Goal: Communication & Community: Answer question/provide support

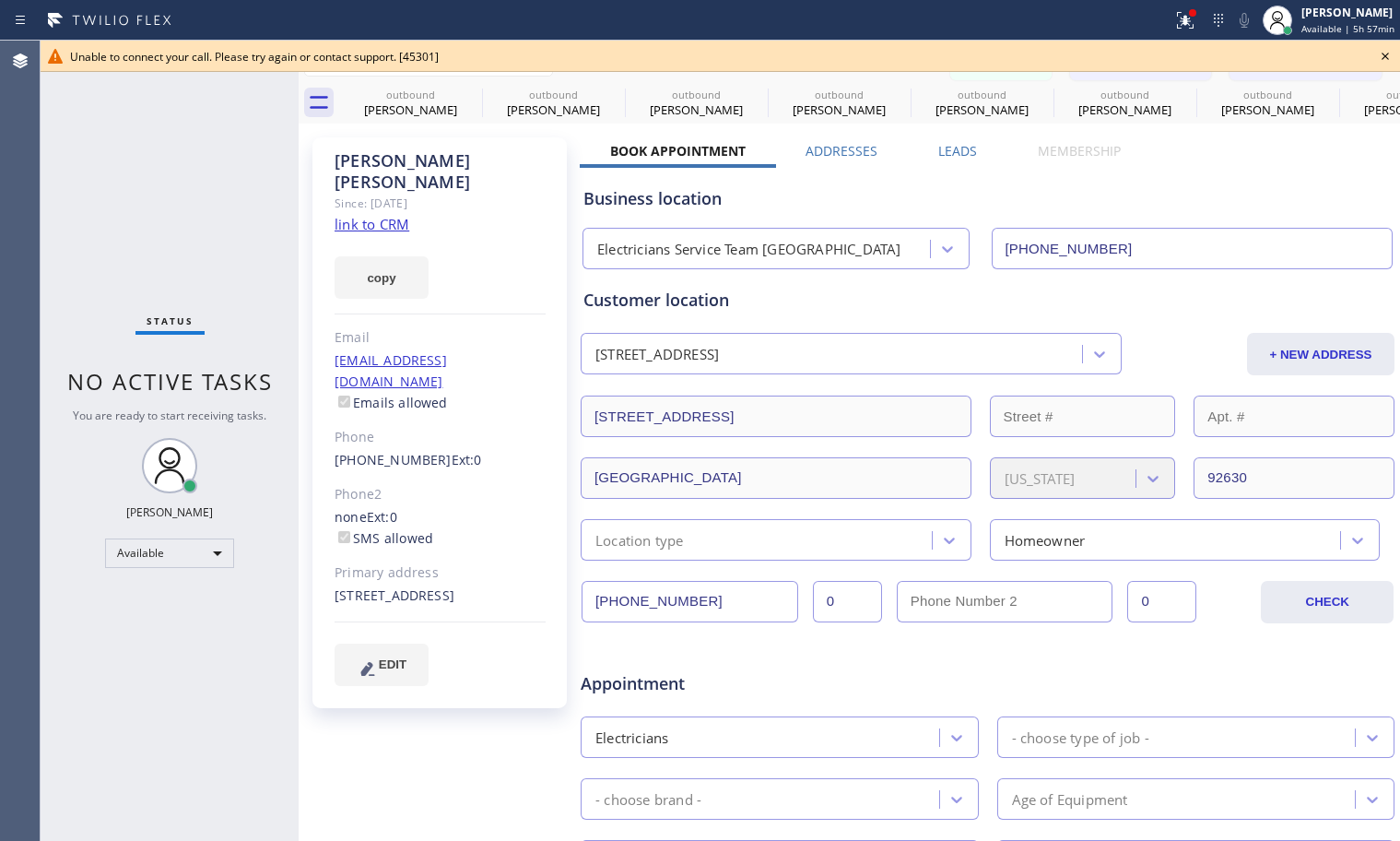
click at [1388, 59] on icon at bounding box center [1385, 56] width 7 height 7
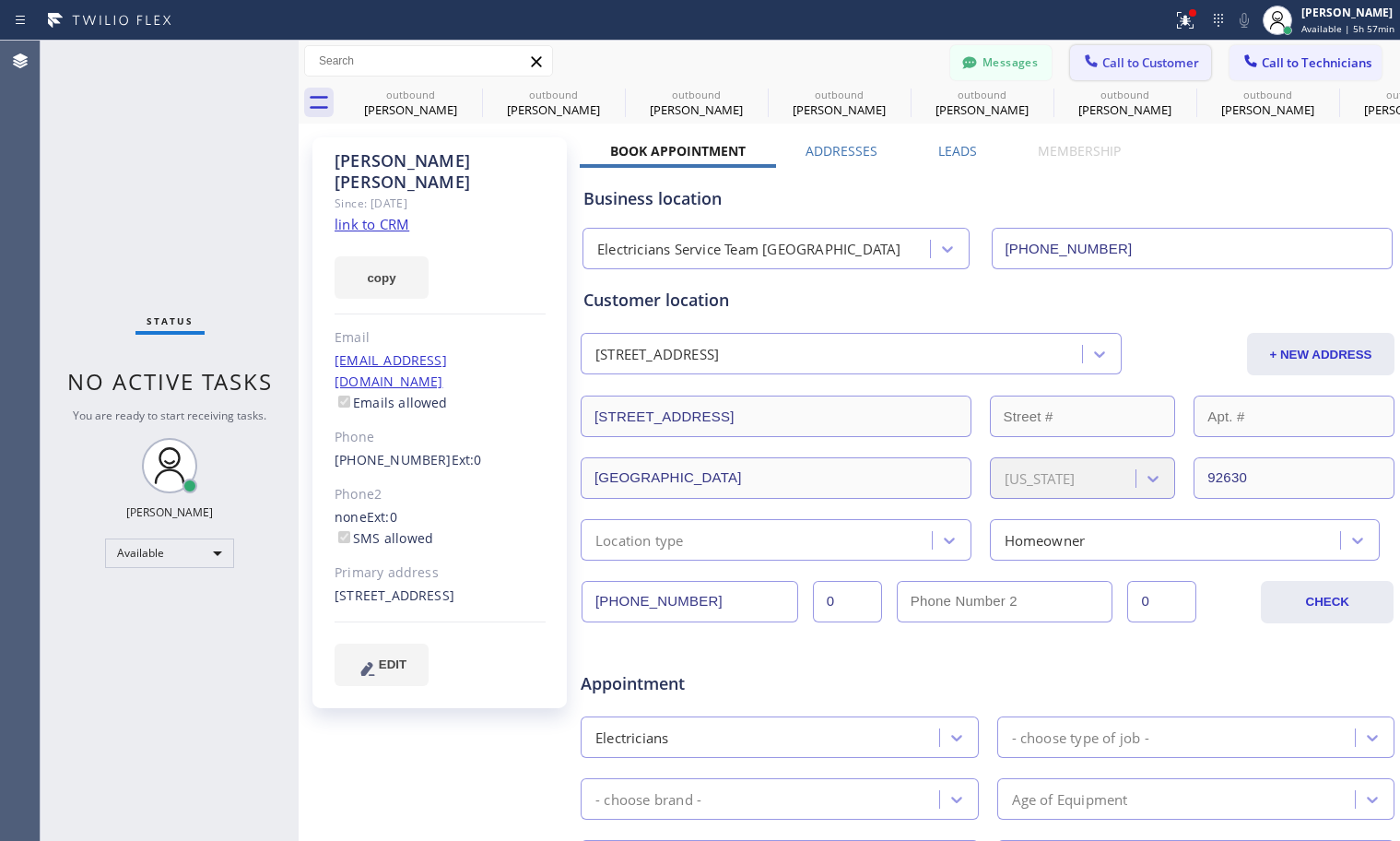
click at [1162, 67] on span "Call to Customer" at bounding box center [1151, 62] width 97 height 17
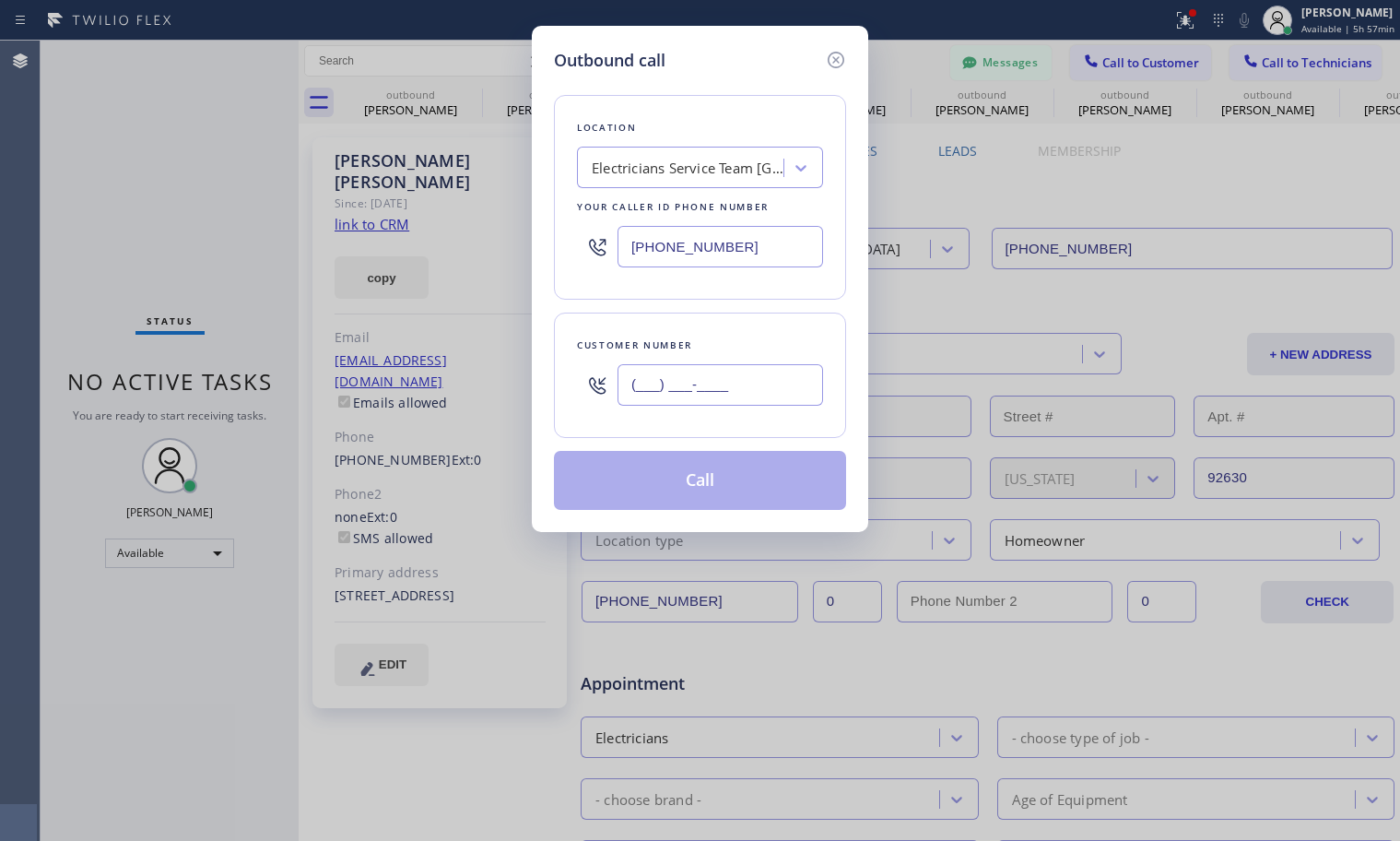
click at [745, 387] on input "(___) ___-____" at bounding box center [721, 384] width 206 height 41
paste input "818) 484-1701"
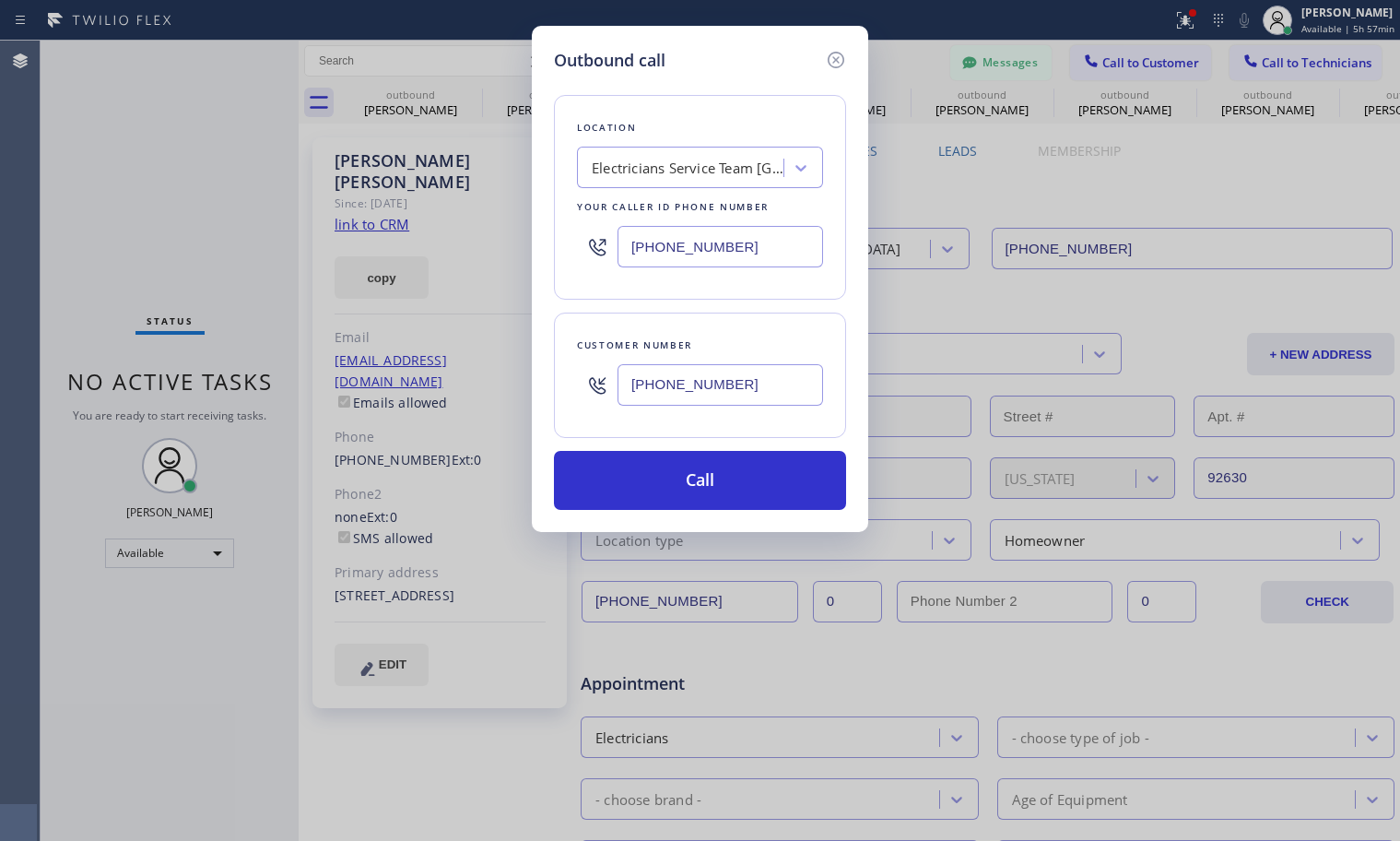
type input "[PHONE_NUMBER]"
click at [687, 169] on div "Electricians Service Team [GEOGRAPHIC_DATA]" at bounding box center [689, 168] width 194 height 21
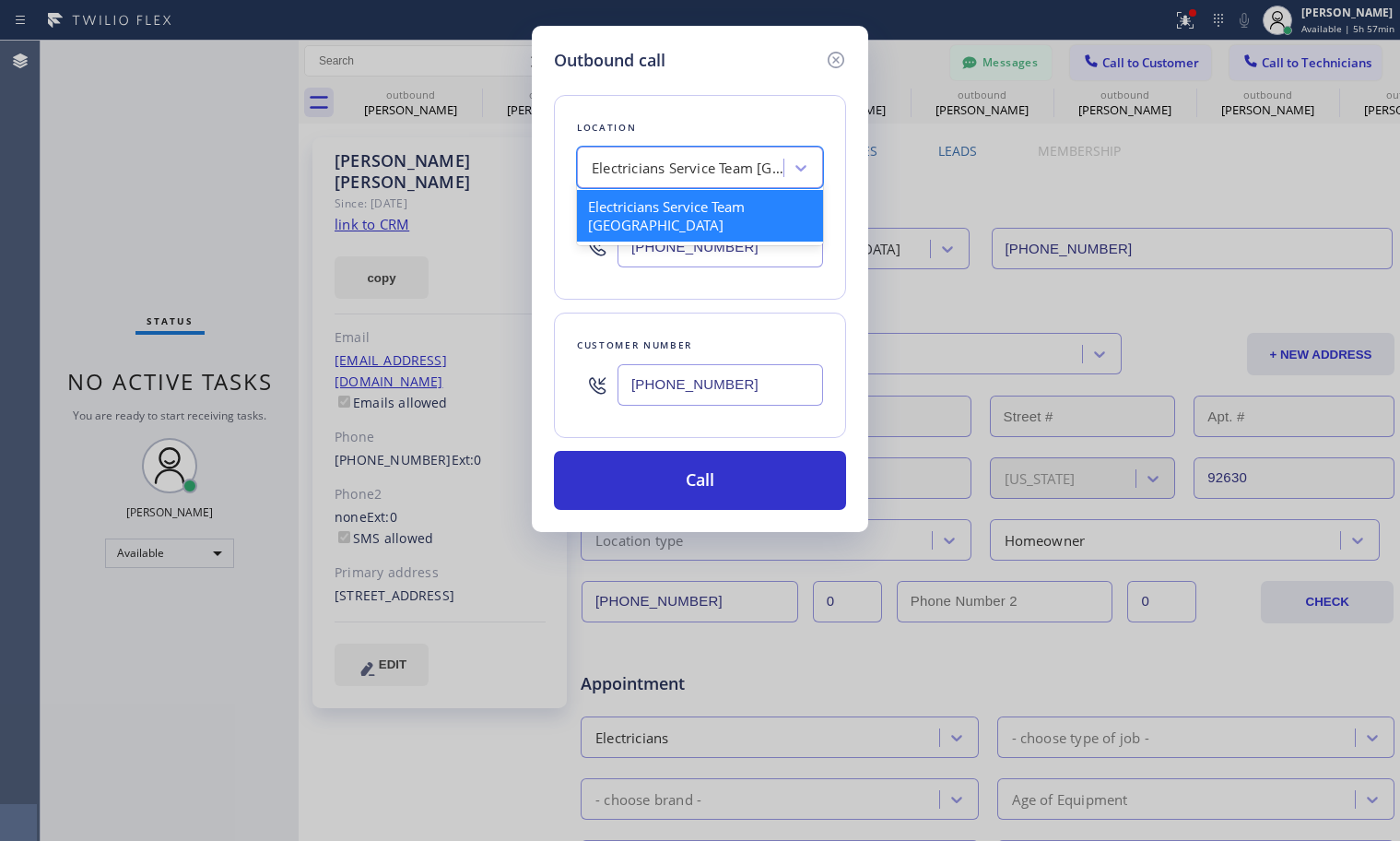
paste input "[PERSON_NAME] & Electricians [PERSON_NAME]"
type input "[PERSON_NAME] & Electricians [PERSON_NAME]"
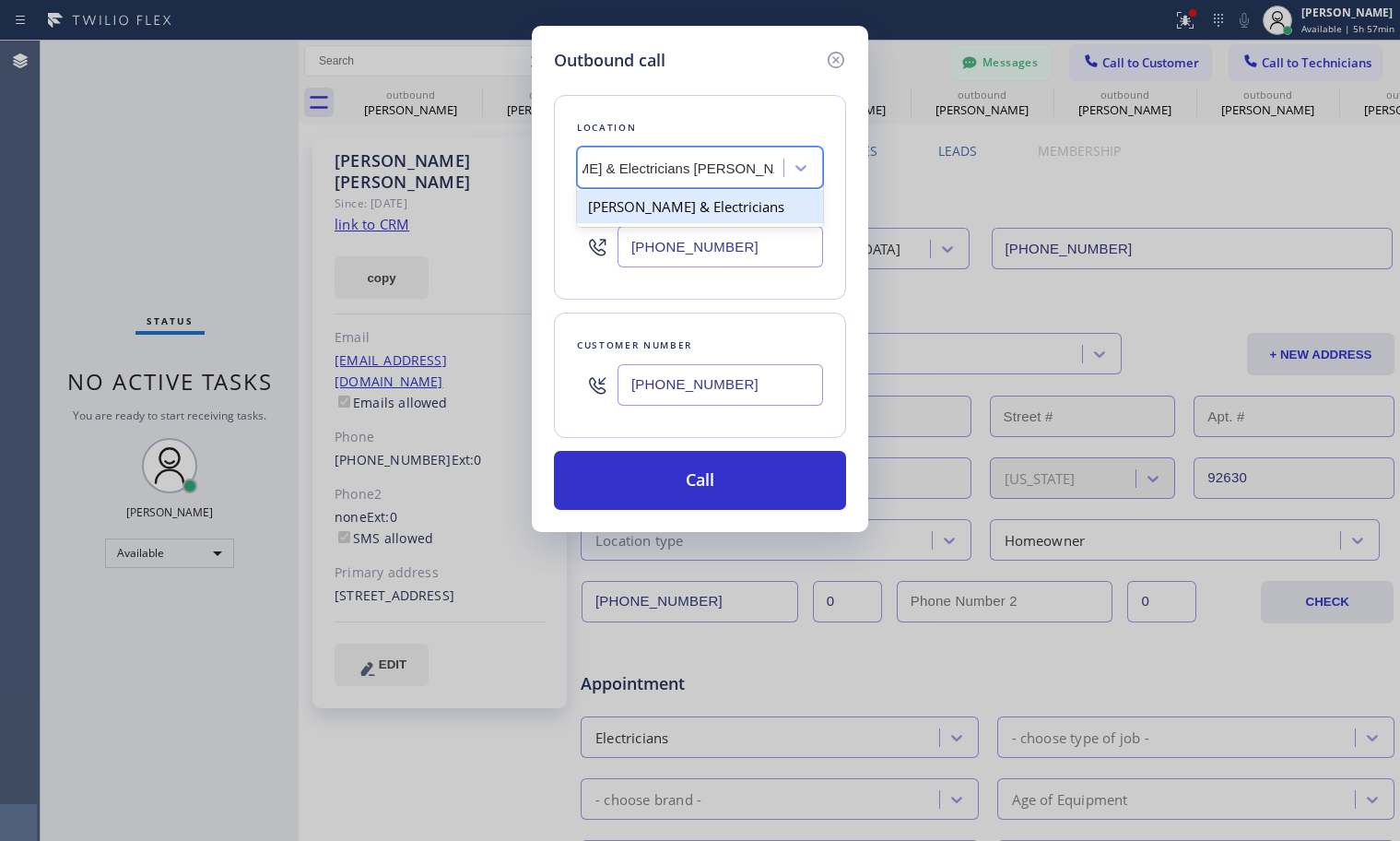
click at [756, 204] on div "[PERSON_NAME] & Electricians" at bounding box center [700, 206] width 246 height 33
type input "[PHONE_NUMBER]"
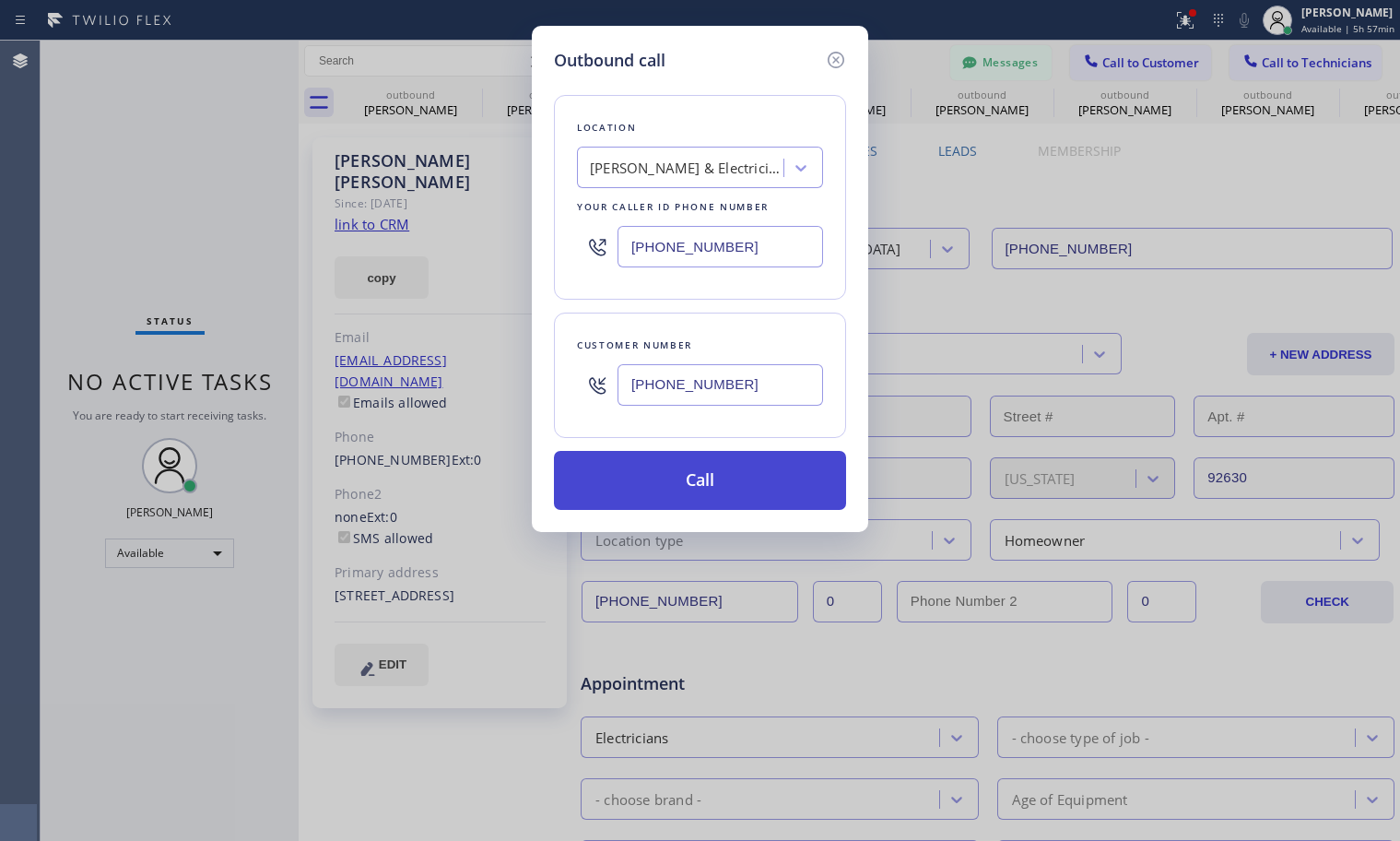
click at [654, 474] on button "Call" at bounding box center [700, 480] width 292 height 59
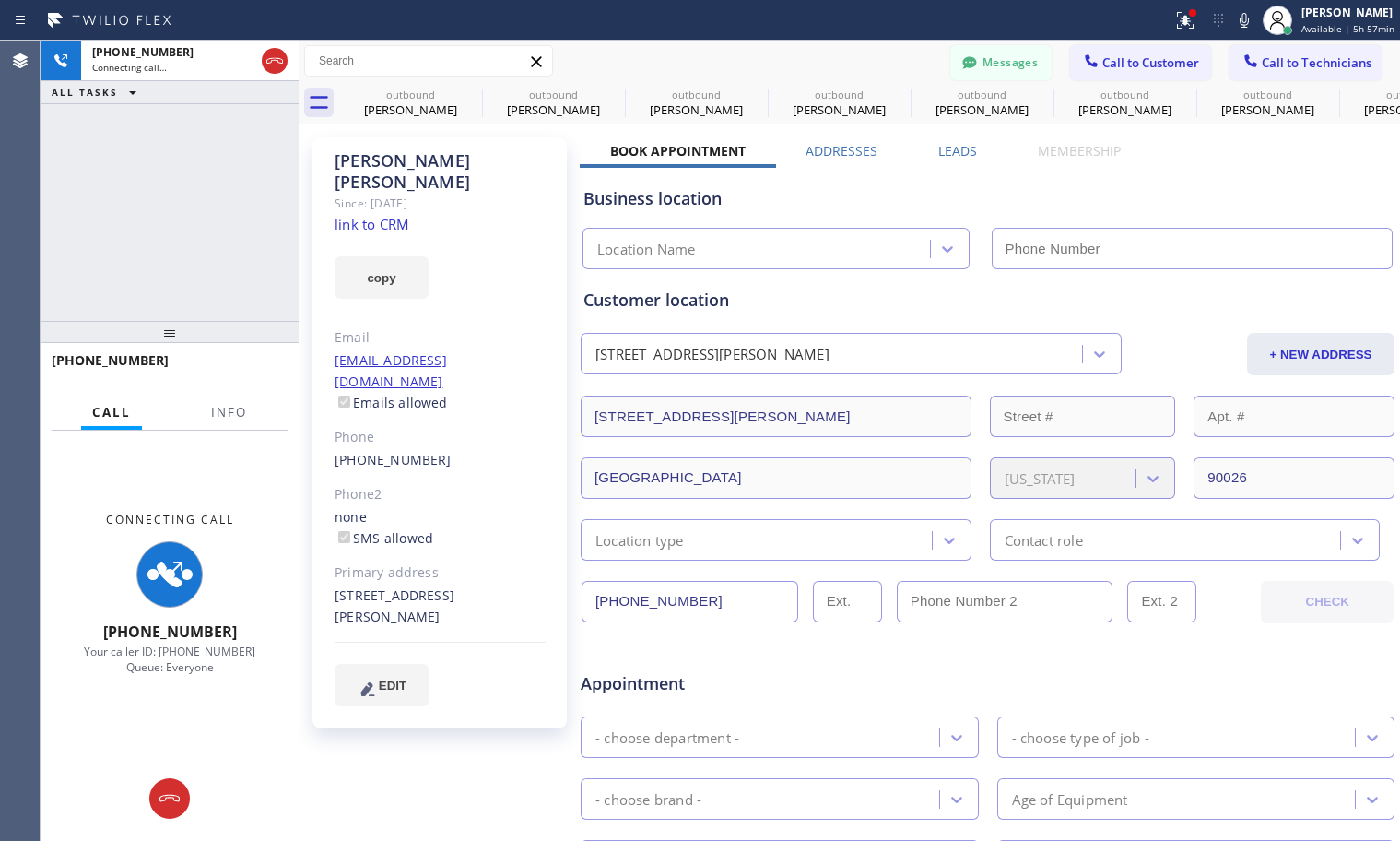
type input "[PHONE_NUMBER]"
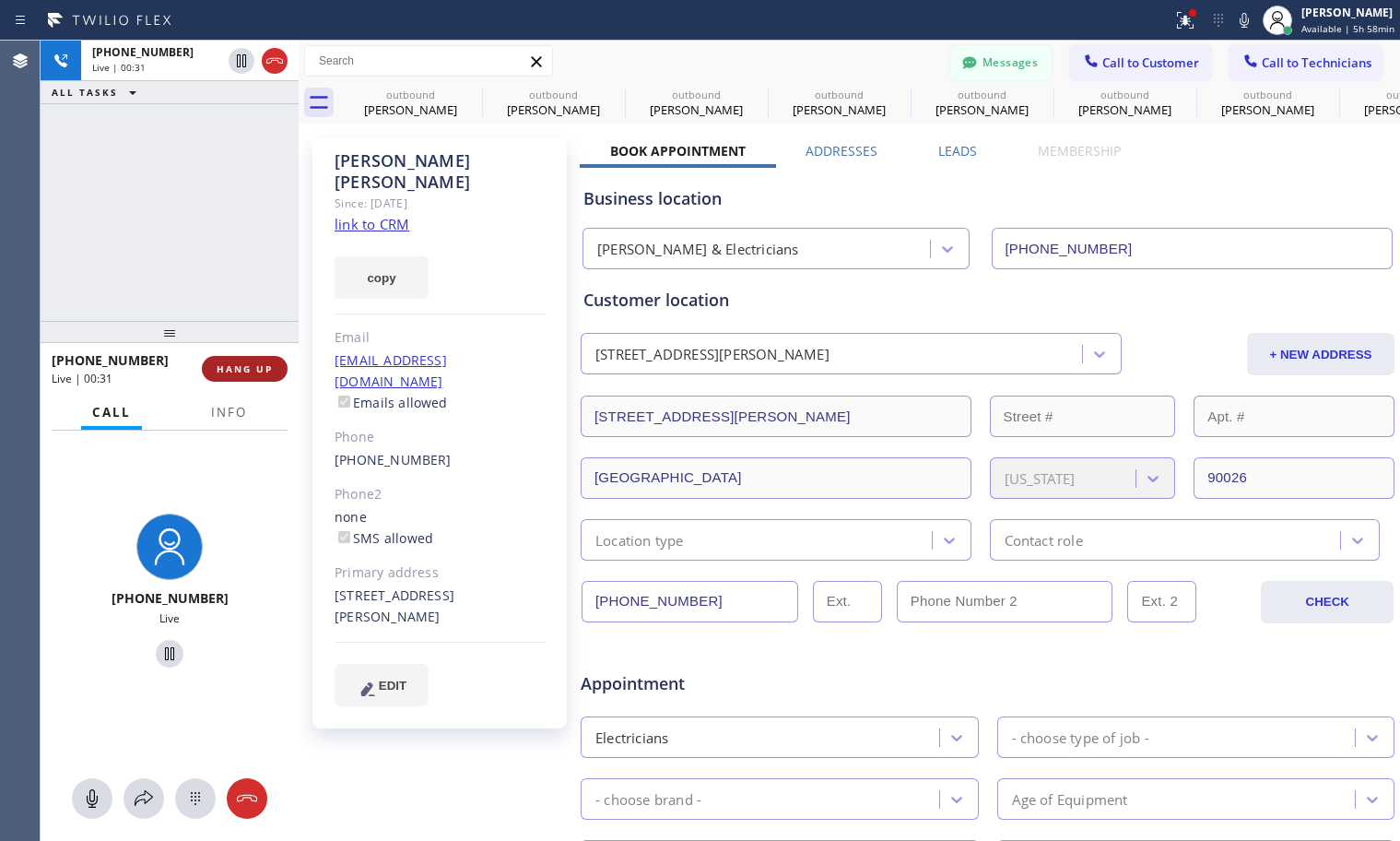
click at [251, 373] on span "HANG UP" at bounding box center [245, 368] width 56 height 13
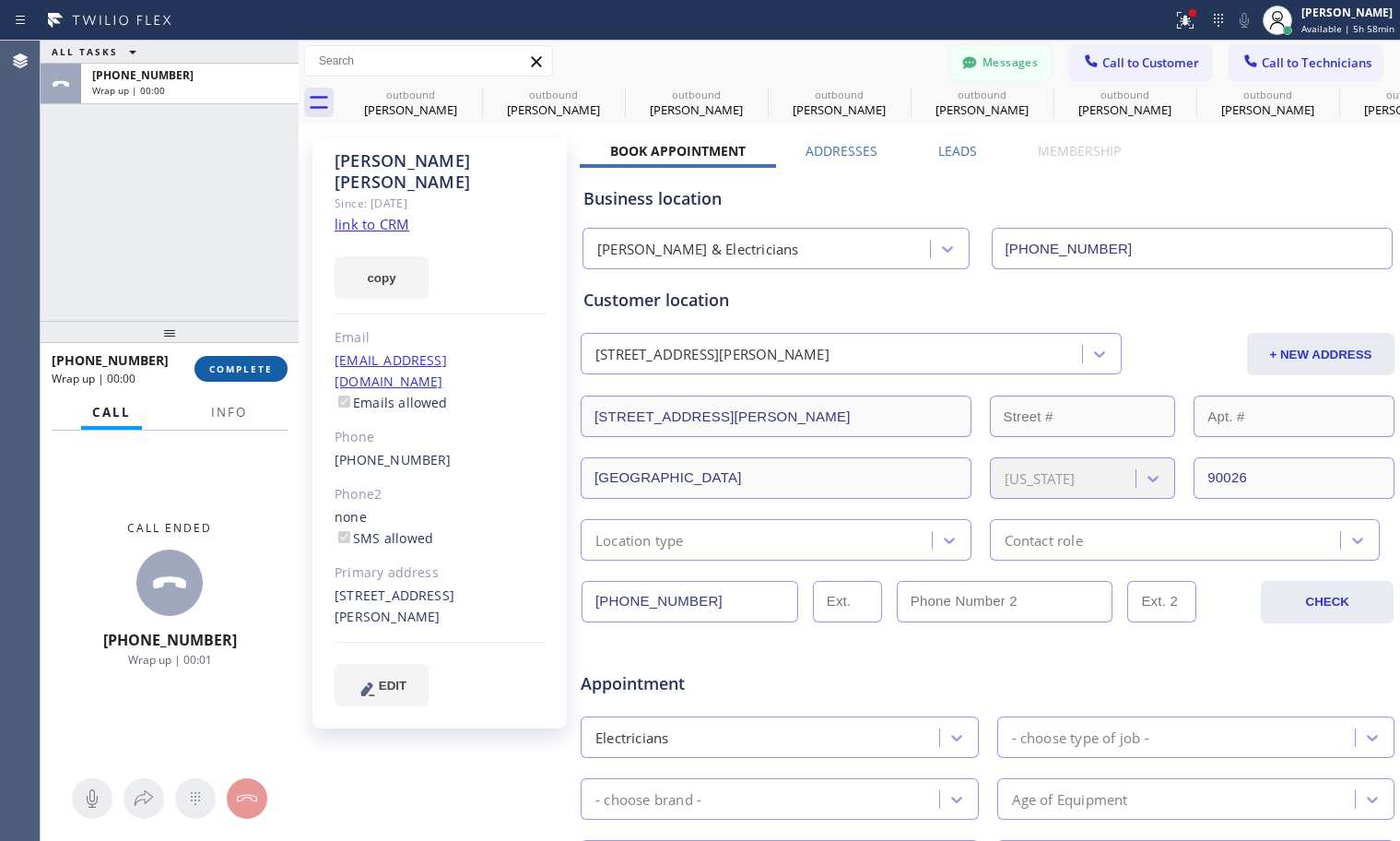
click at [246, 372] on span "COMPLETE" at bounding box center [241, 368] width 64 height 13
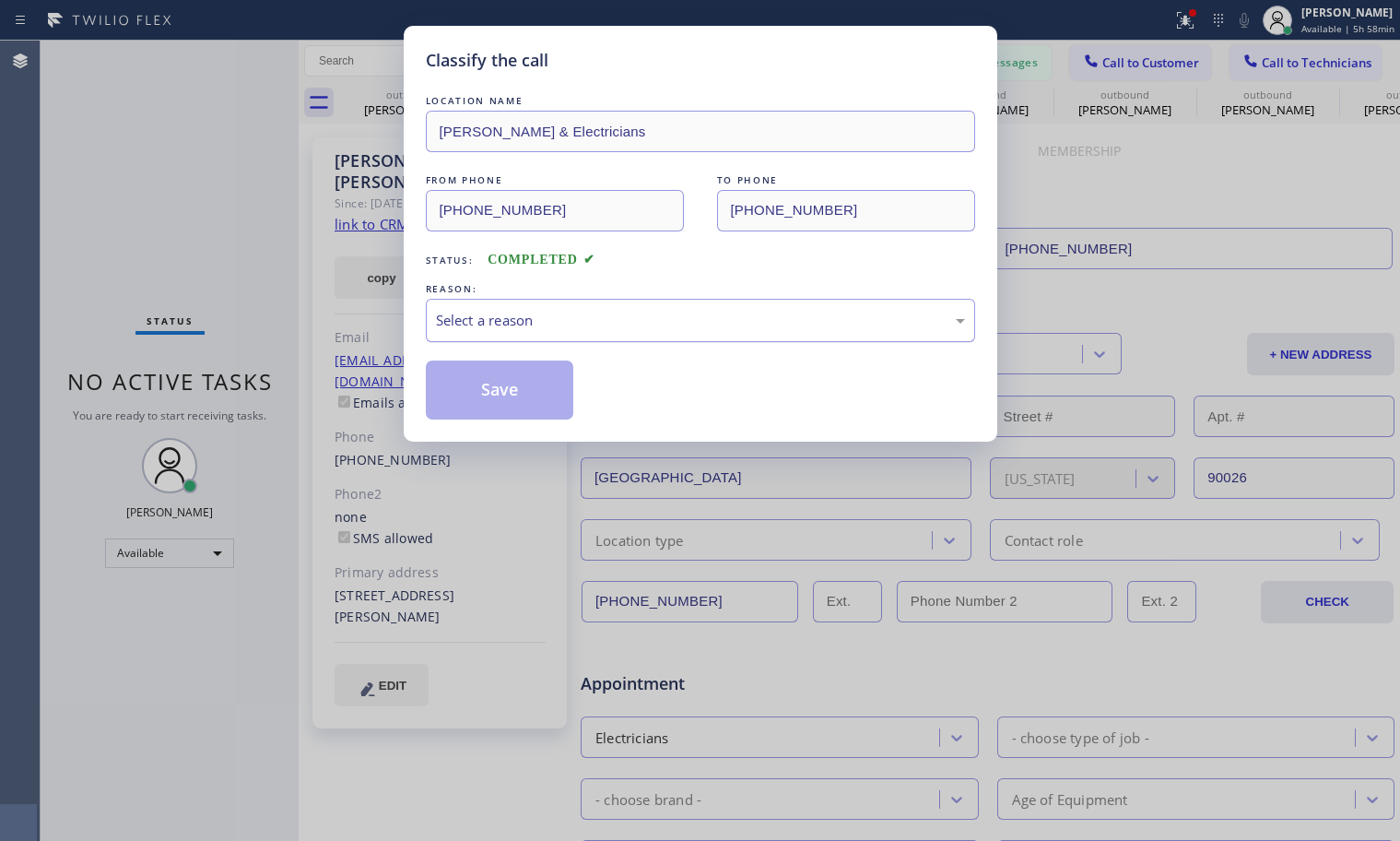
click at [519, 327] on div "Select a reason" at bounding box center [700, 320] width 529 height 21
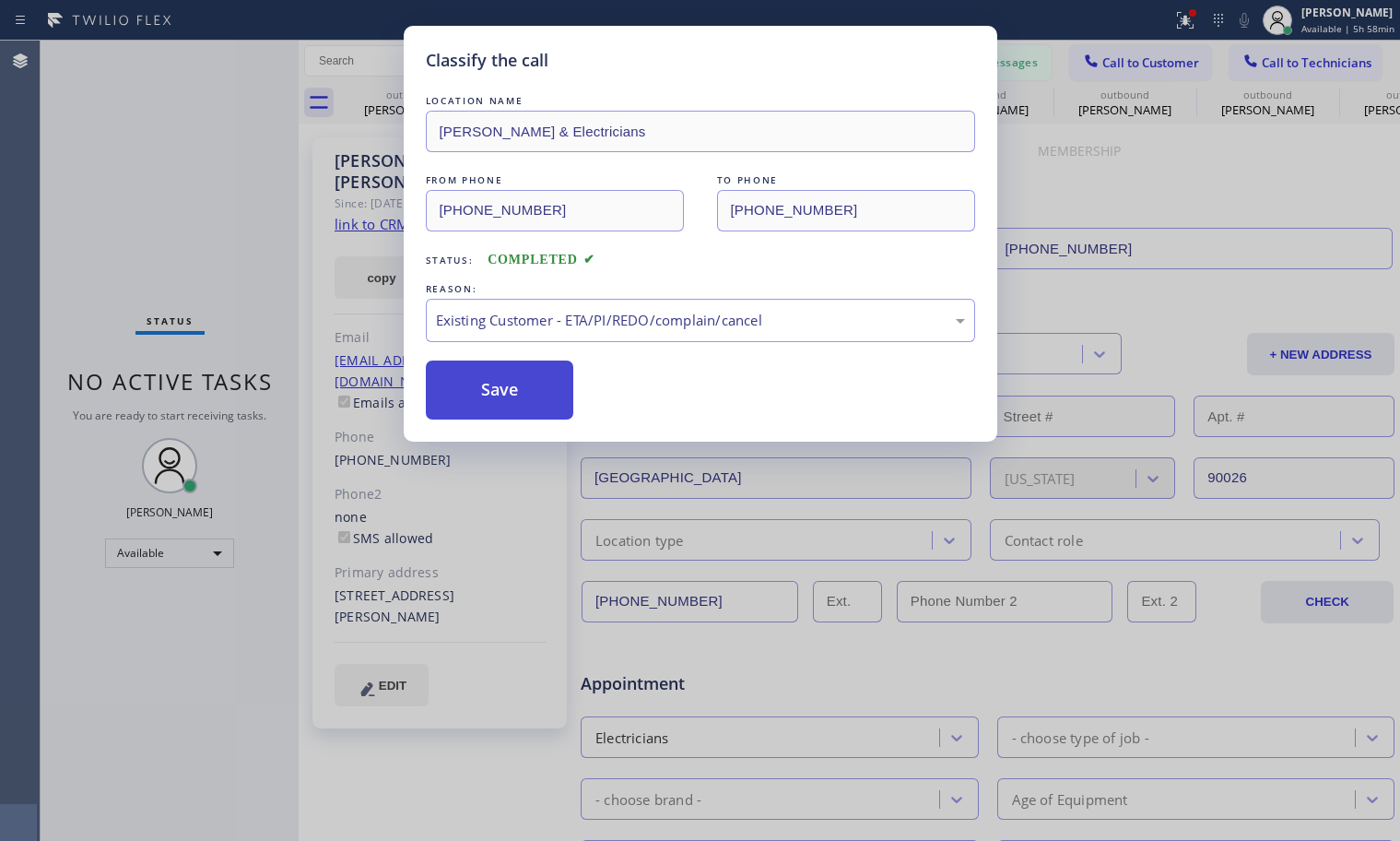
click at [521, 395] on button "Save" at bounding box center [500, 389] width 148 height 59
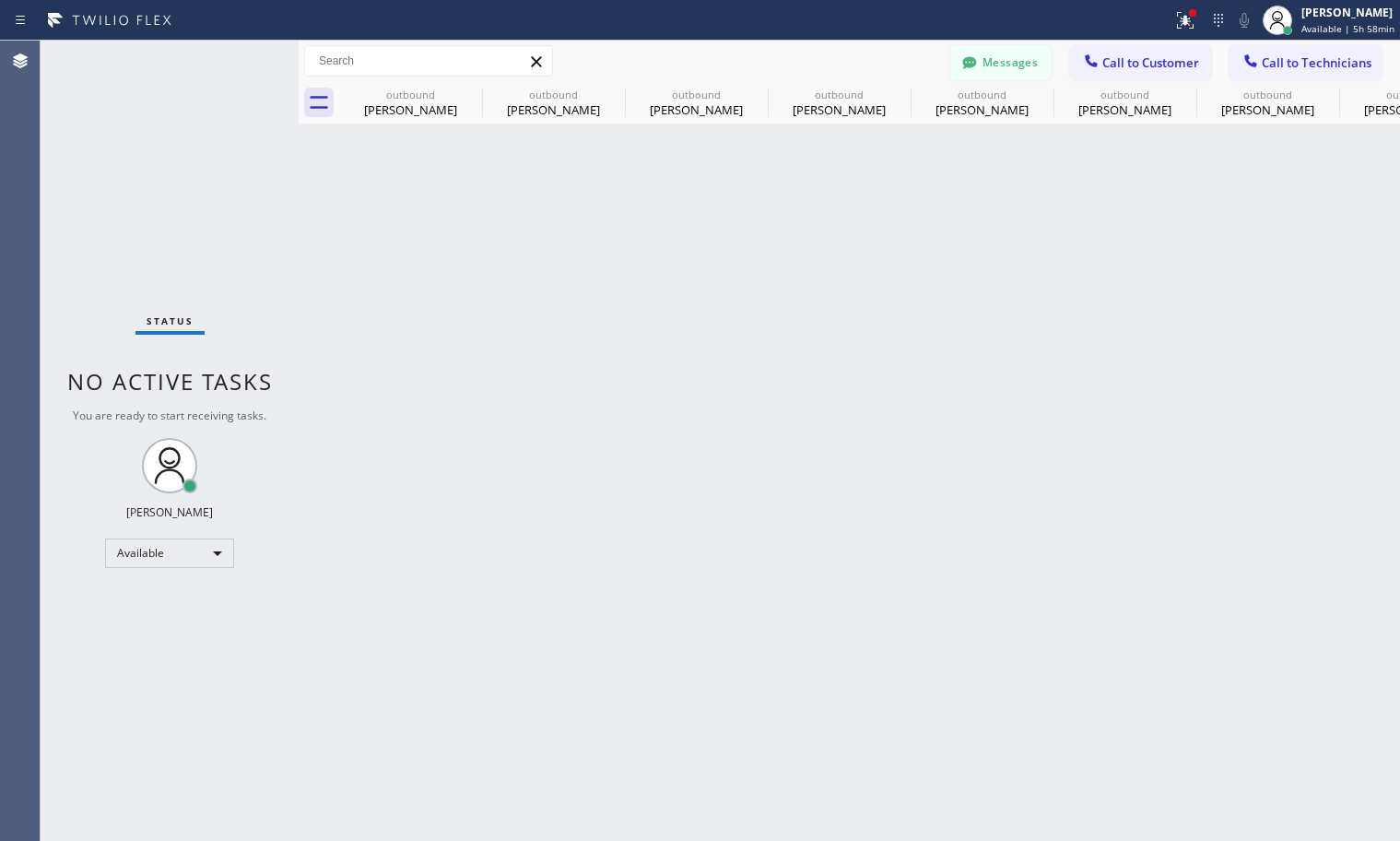
click at [202, 569] on div "Status No active tasks You are ready to start receiving tasks. Lyra Lauderez Av…" at bounding box center [170, 441] width 258 height 800
click at [199, 562] on div "Available" at bounding box center [169, 552] width 129 height 29
click at [156, 641] on li "Break" at bounding box center [168, 648] width 125 height 22
